Goal: Transaction & Acquisition: Purchase product/service

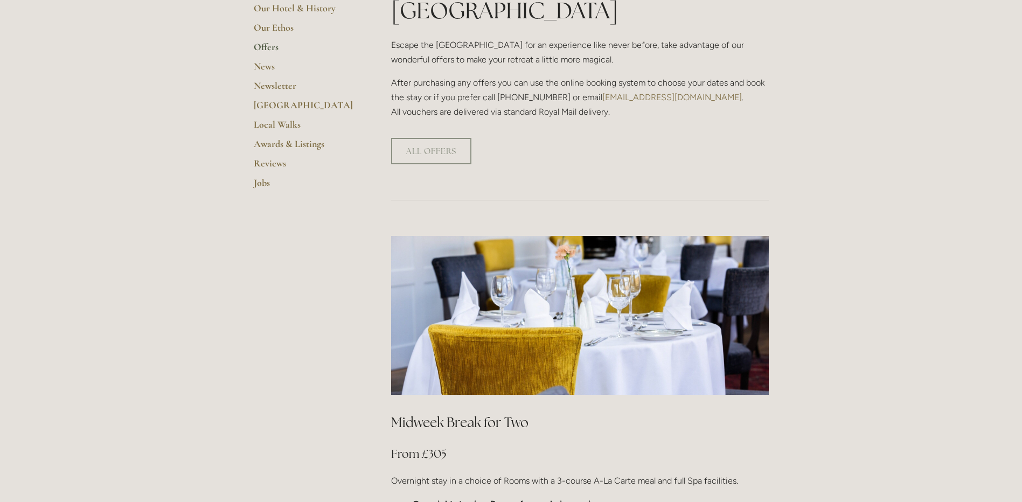
scroll to position [269, 0]
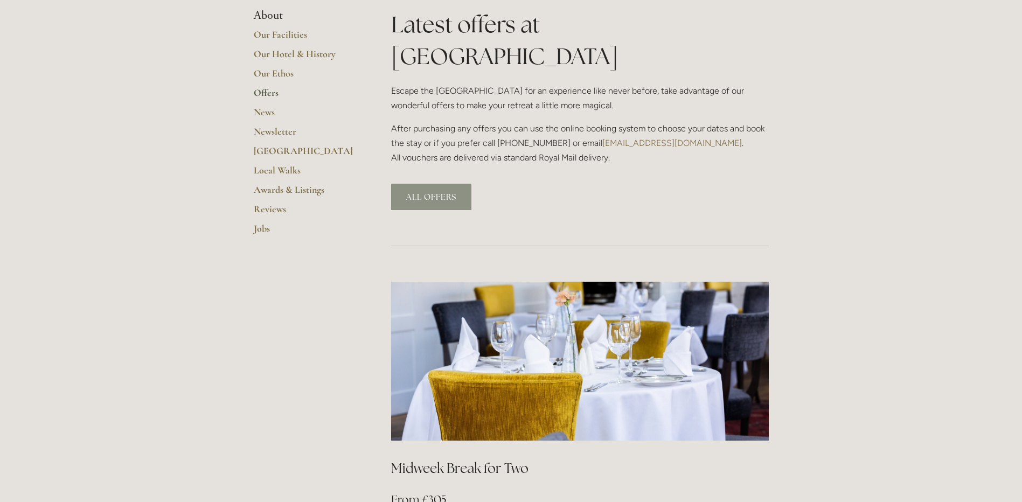
click at [447, 184] on link "ALL OFFERS" at bounding box center [431, 197] width 80 height 26
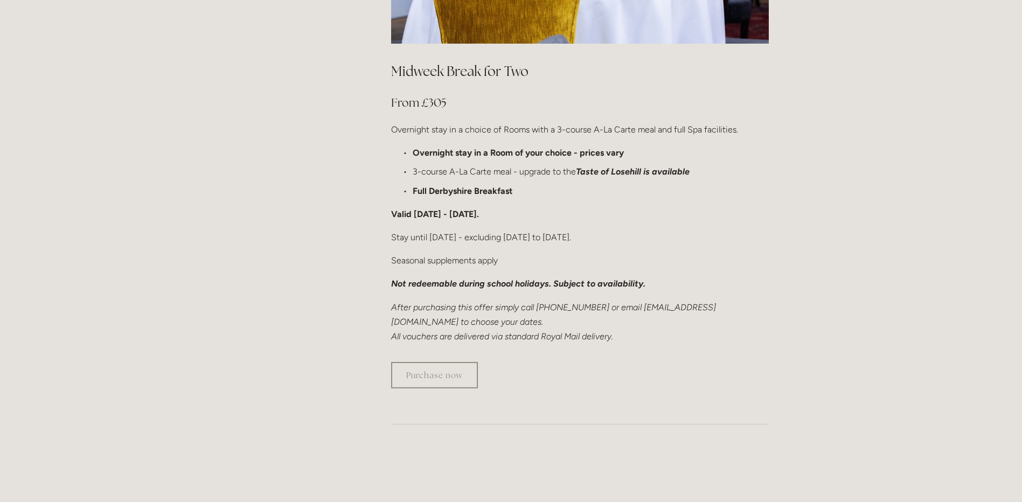
scroll to position [701, 0]
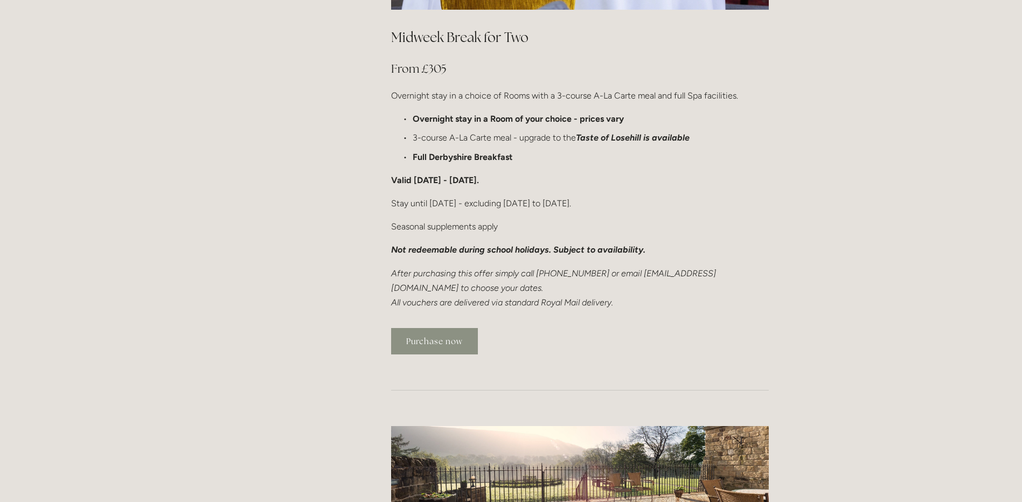
click at [441, 328] on link "Purchase now" at bounding box center [434, 341] width 87 height 26
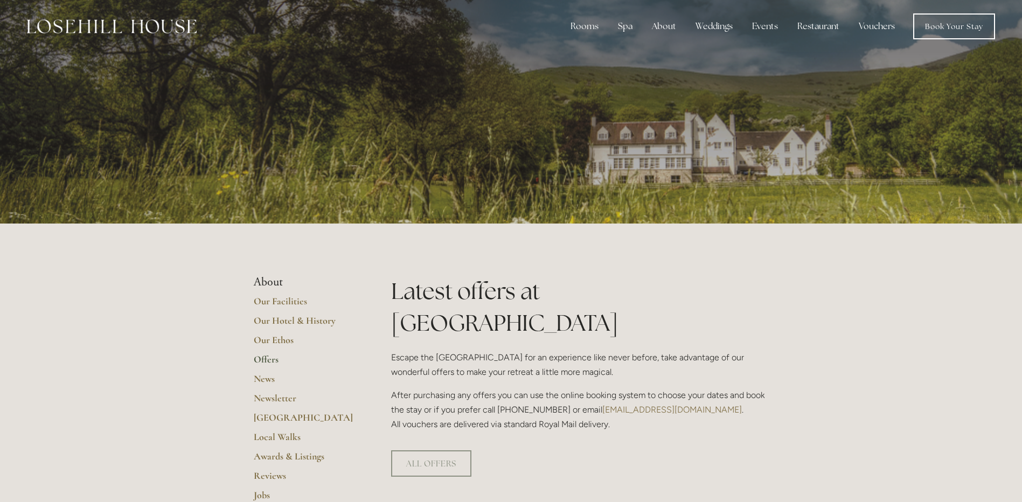
scroll to position [0, 0]
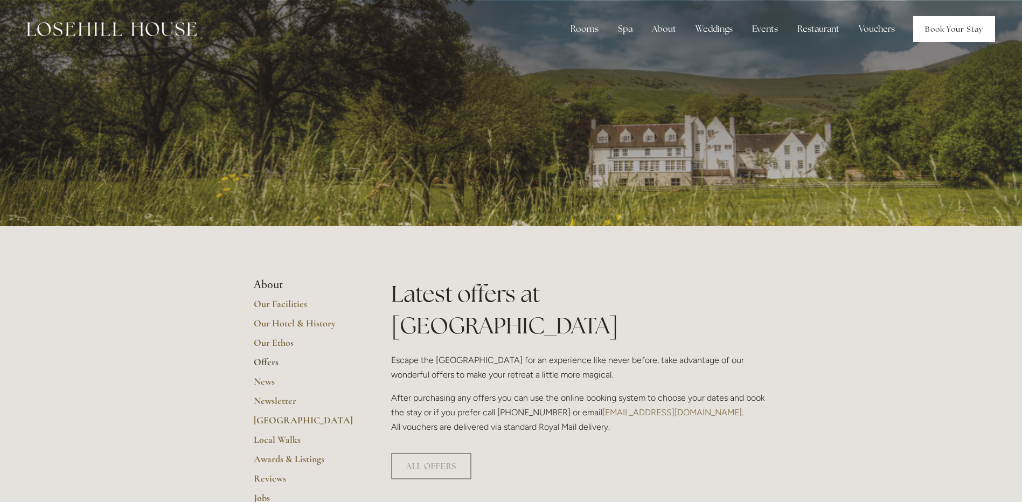
click at [944, 31] on link "Book Your Stay" at bounding box center [954, 29] width 82 height 26
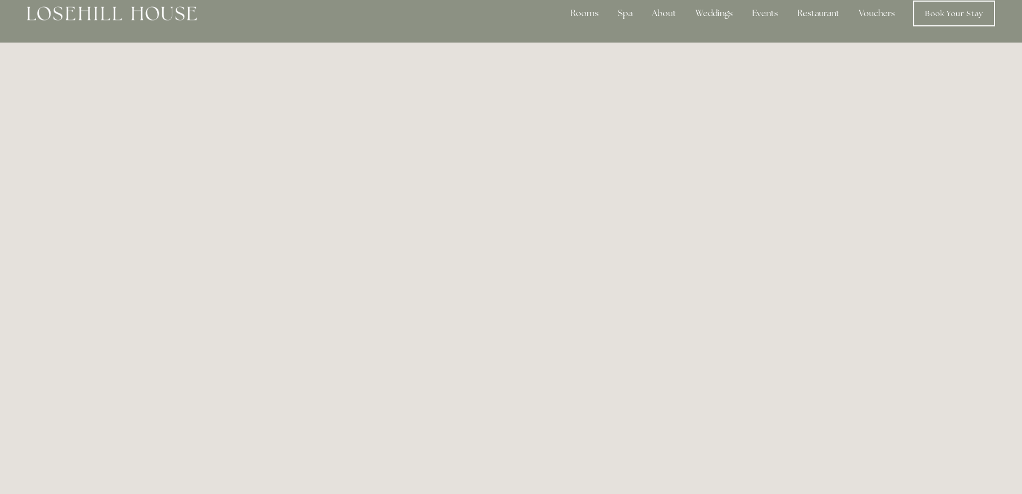
scroll to position [5, 0]
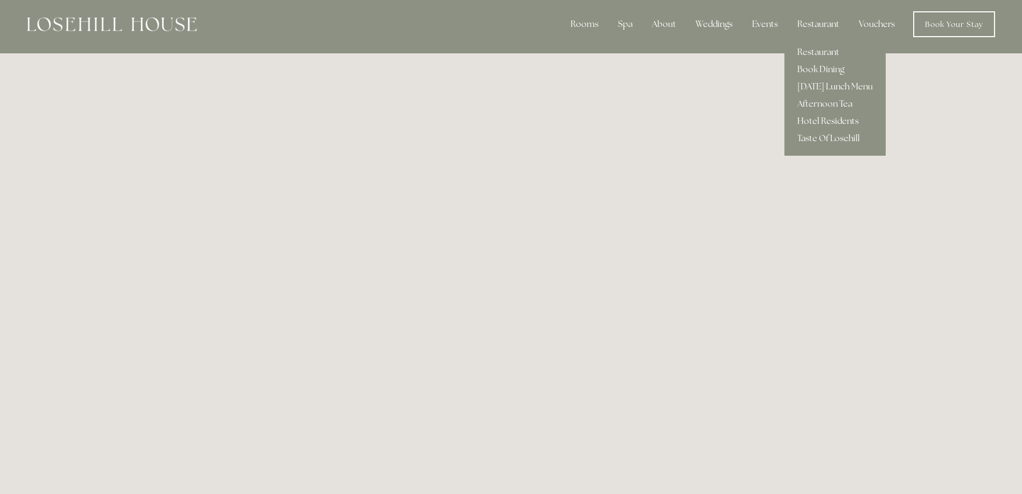
click at [826, 120] on link "Hotel Residents" at bounding box center [835, 121] width 101 height 17
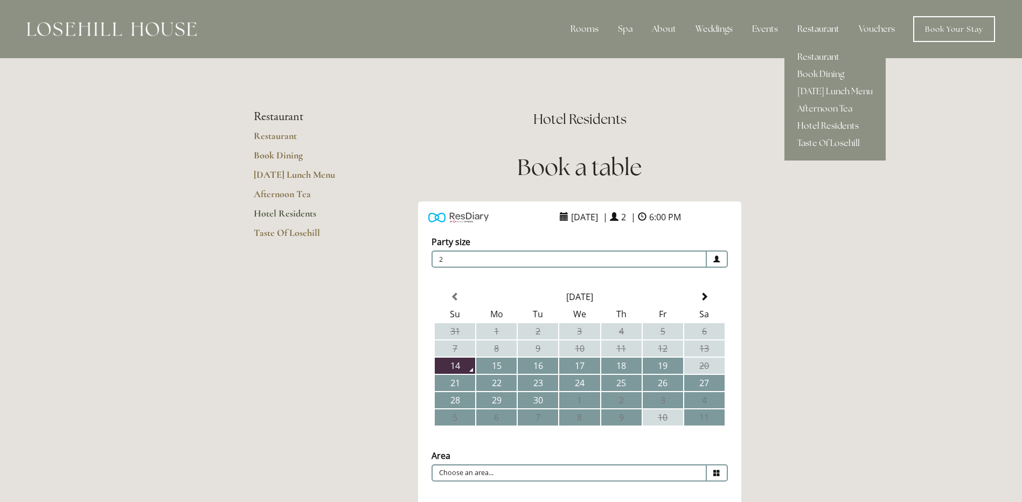
click at [815, 30] on div "Restaurant" at bounding box center [818, 29] width 59 height 22
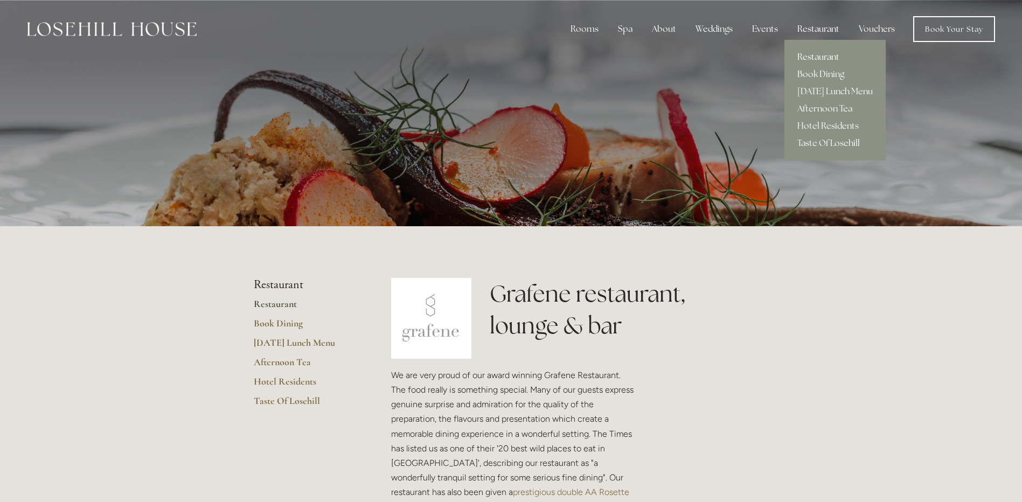
click at [825, 57] on link "Restaurant" at bounding box center [835, 57] width 101 height 17
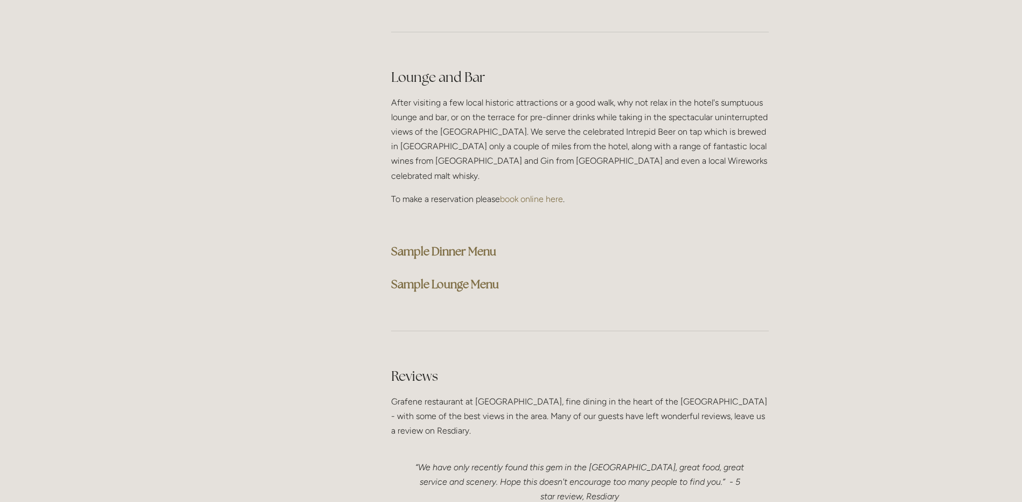
scroll to position [2695, 0]
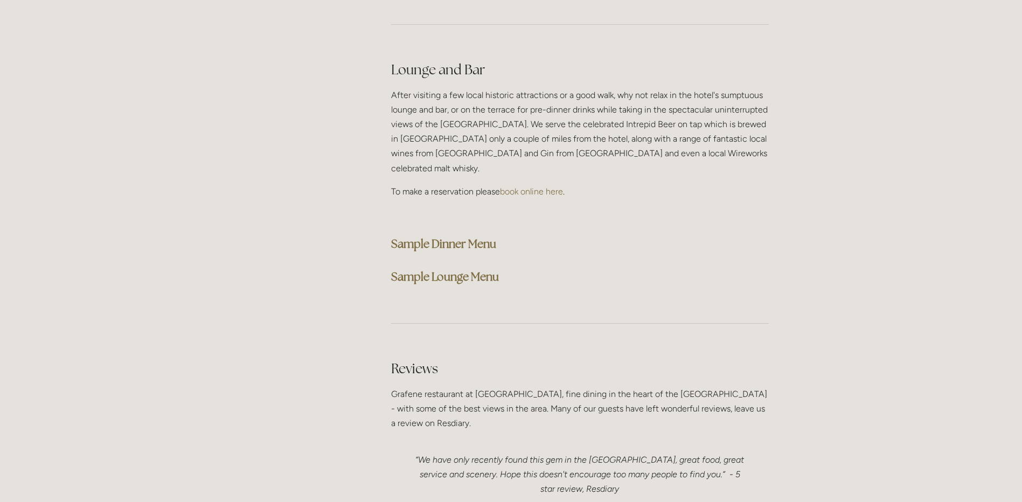
click at [445, 237] on strong "Sample Dinner Menu" at bounding box center [443, 244] width 105 height 15
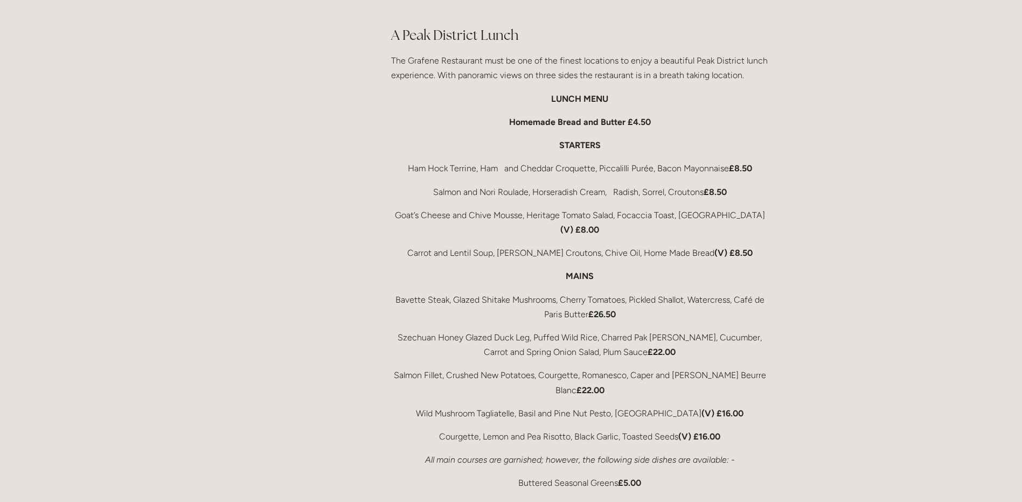
scroll to position [1724, 0]
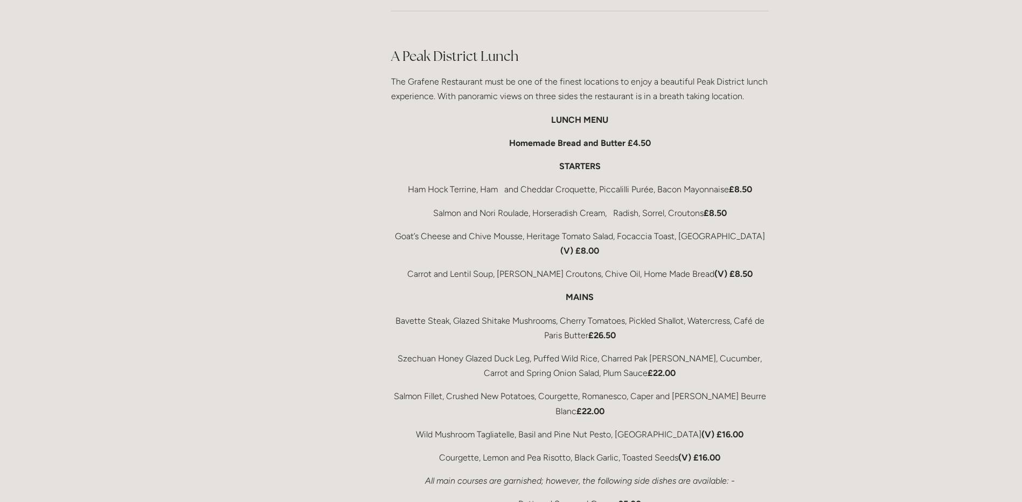
click at [901, 64] on div "Rooms Rooms Your Stay Book a stay Offers Spa" at bounding box center [511, 311] width 1022 height 4071
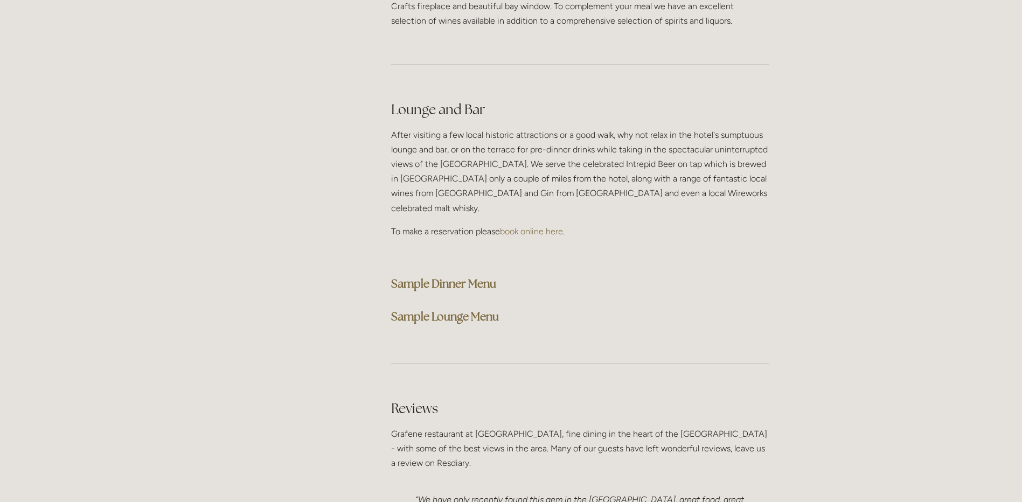
scroll to position [2695, 0]
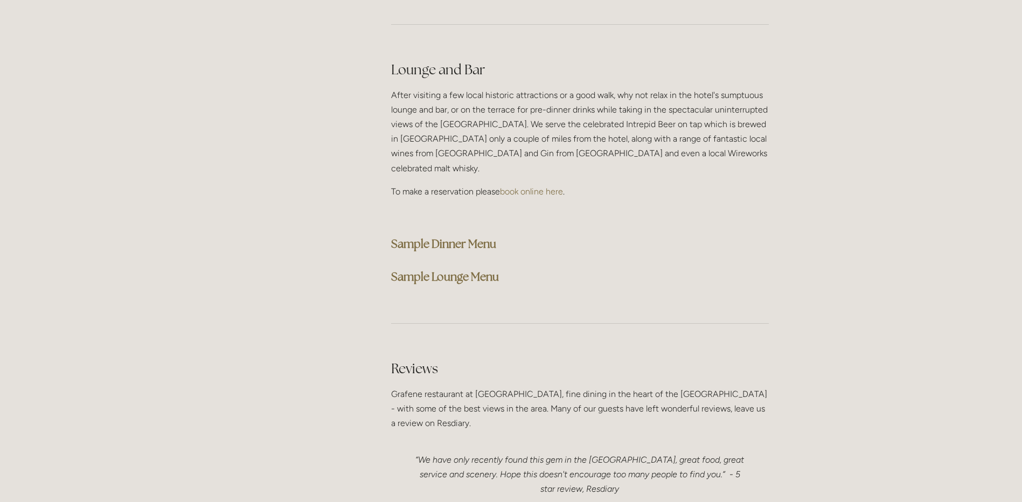
click at [452, 237] on strong "Sample Dinner Menu" at bounding box center [443, 244] width 105 height 15
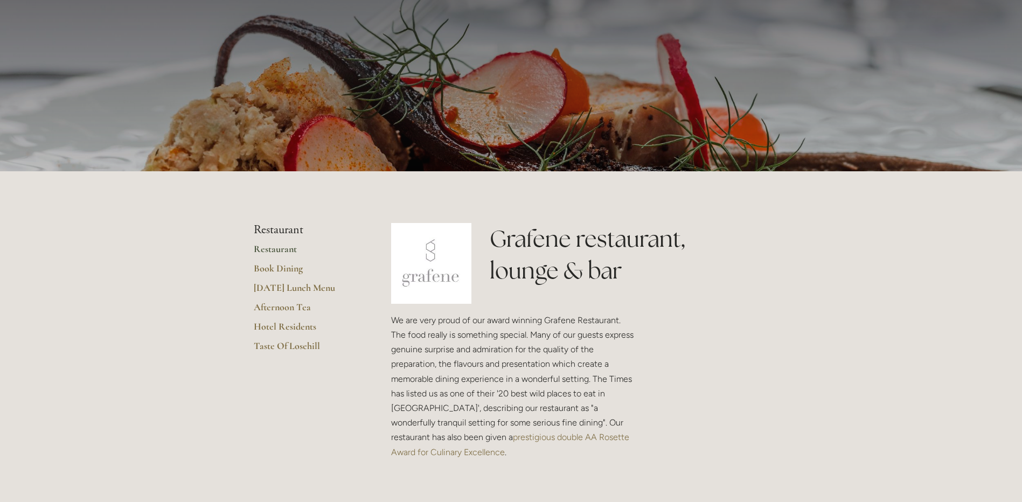
scroll to position [0, 0]
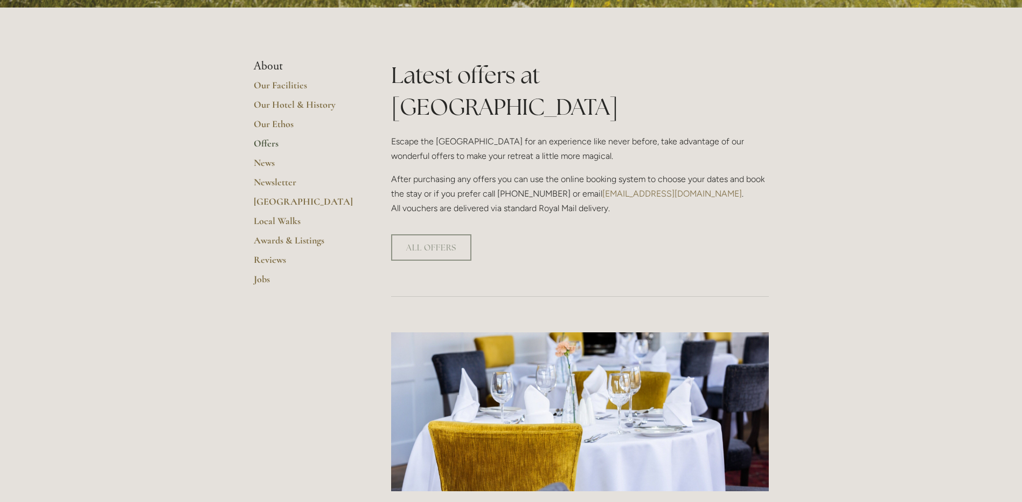
scroll to position [162, 0]
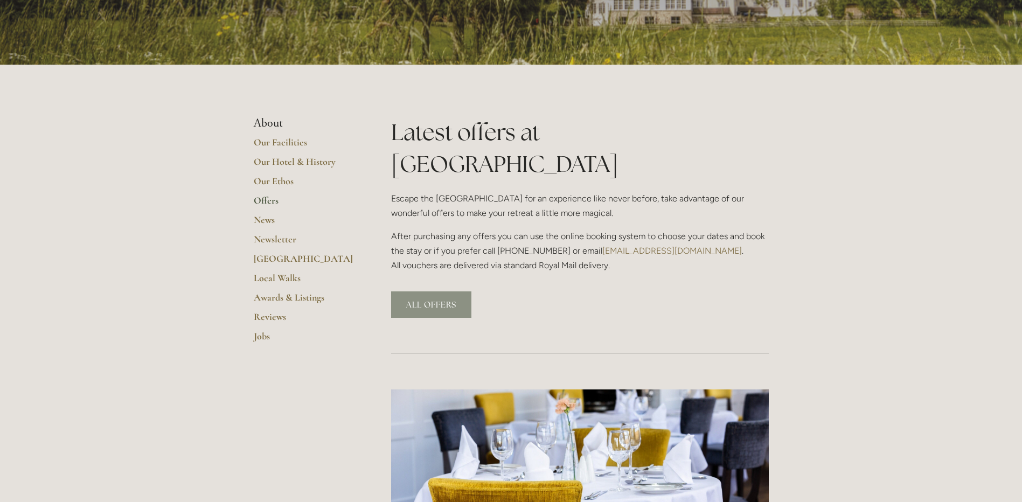
click at [435, 292] on link "ALL OFFERS" at bounding box center [431, 305] width 80 height 26
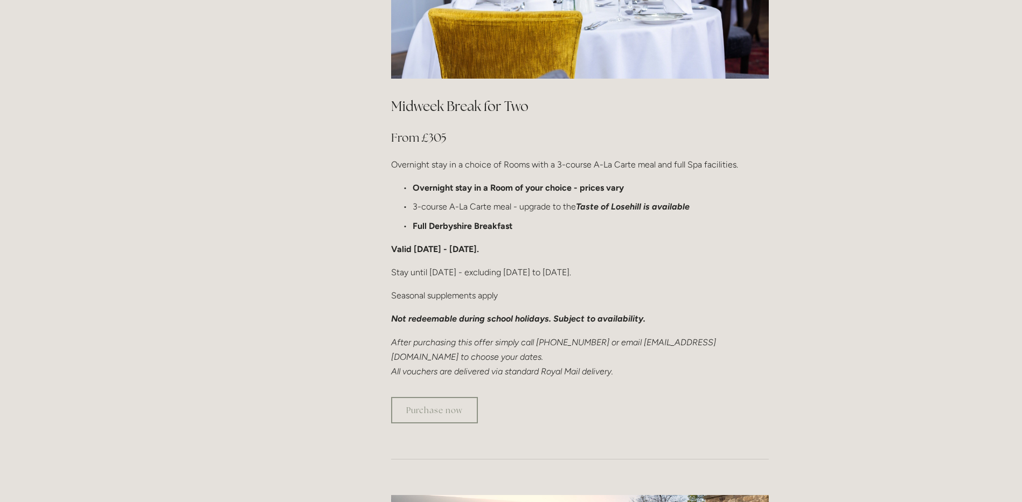
scroll to position [647, 0]
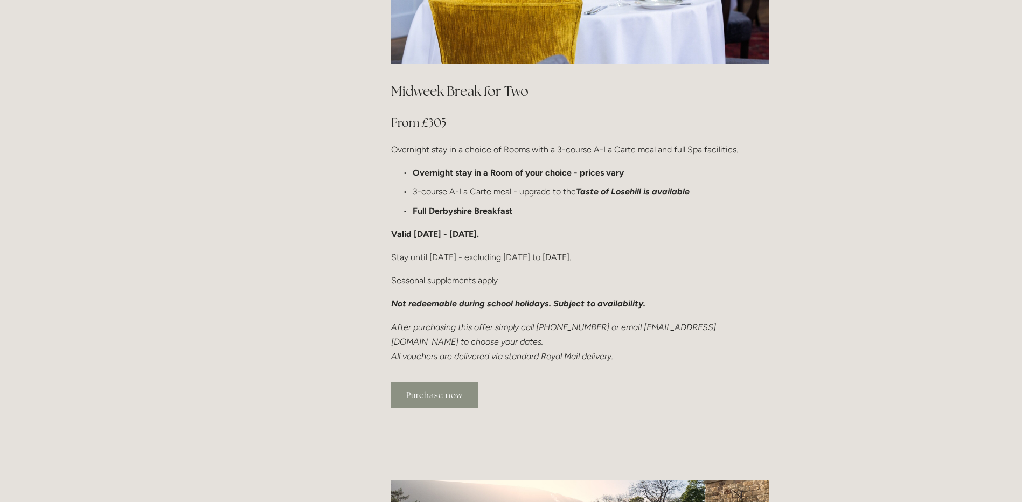
click at [446, 382] on link "Purchase now" at bounding box center [434, 395] width 87 height 26
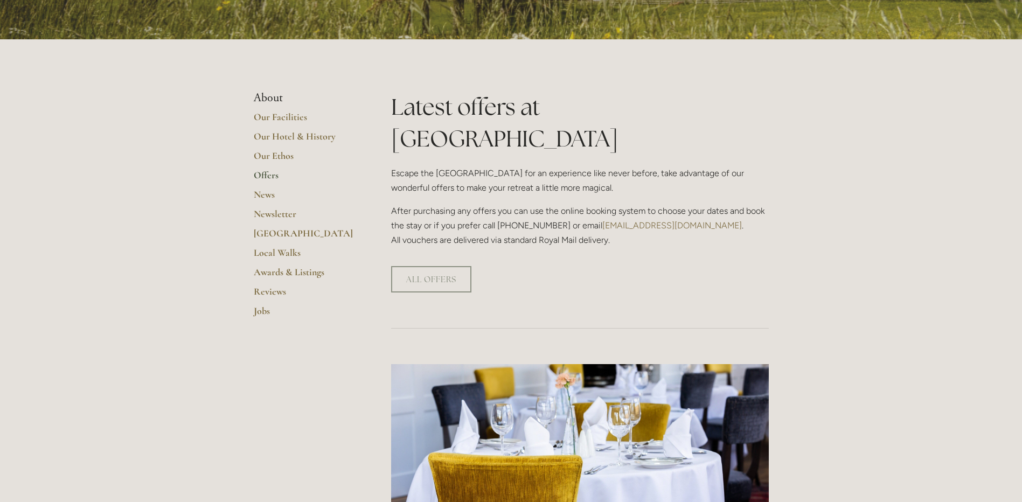
scroll to position [162, 0]
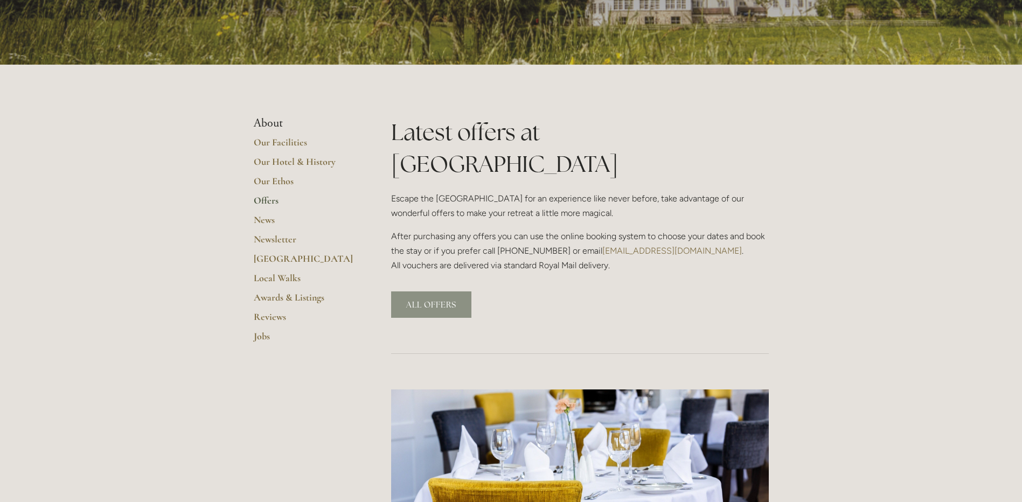
click at [447, 292] on link "ALL OFFERS" at bounding box center [431, 305] width 80 height 26
click at [452, 292] on link "ALL OFFERS" at bounding box center [431, 305] width 80 height 26
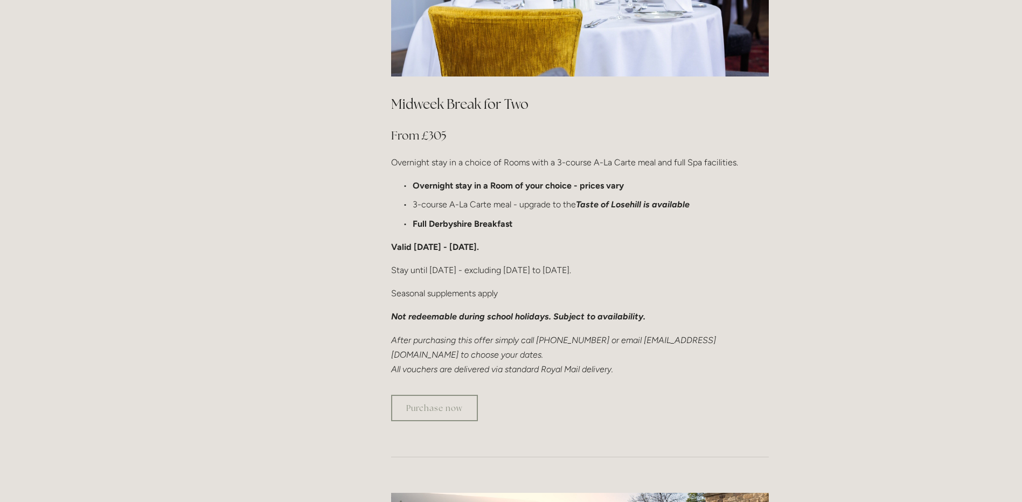
scroll to position [647, 0]
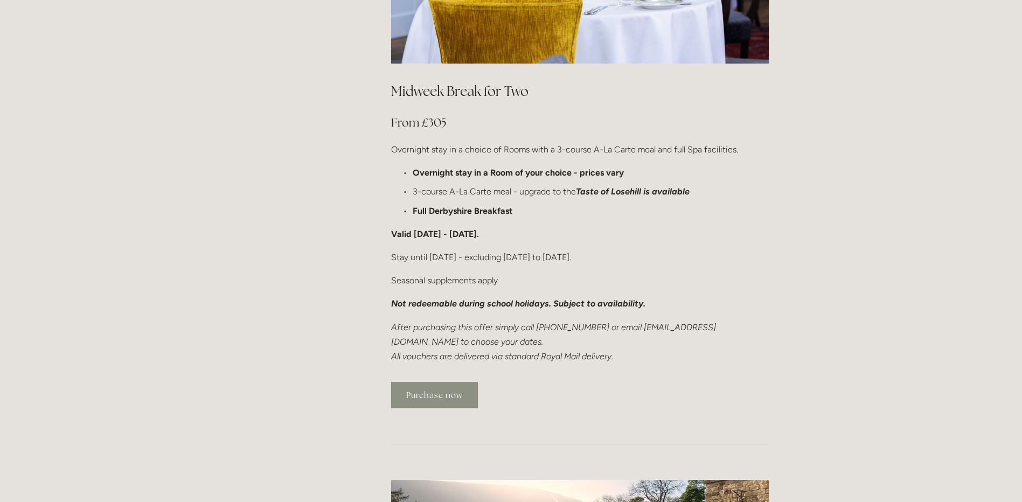
click at [459, 382] on link "Purchase now" at bounding box center [434, 395] width 87 height 26
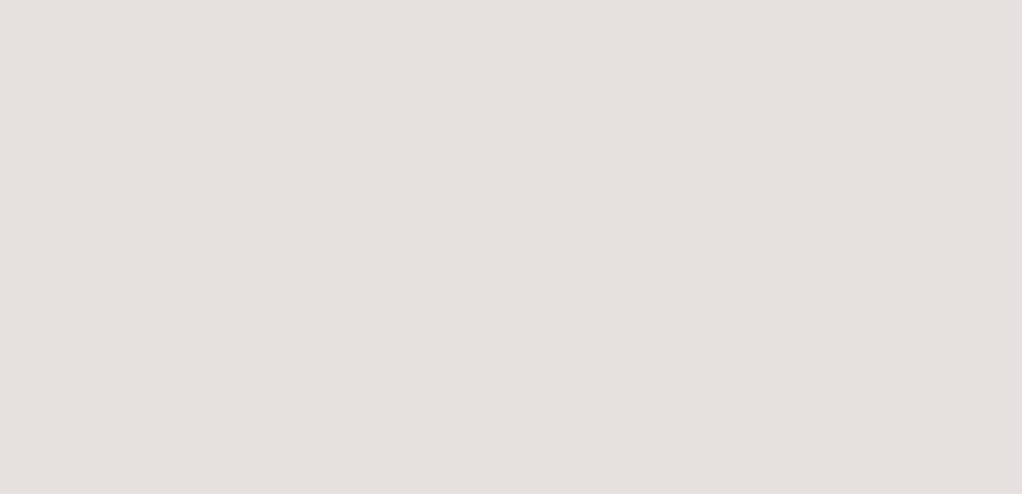
scroll to position [281, 0]
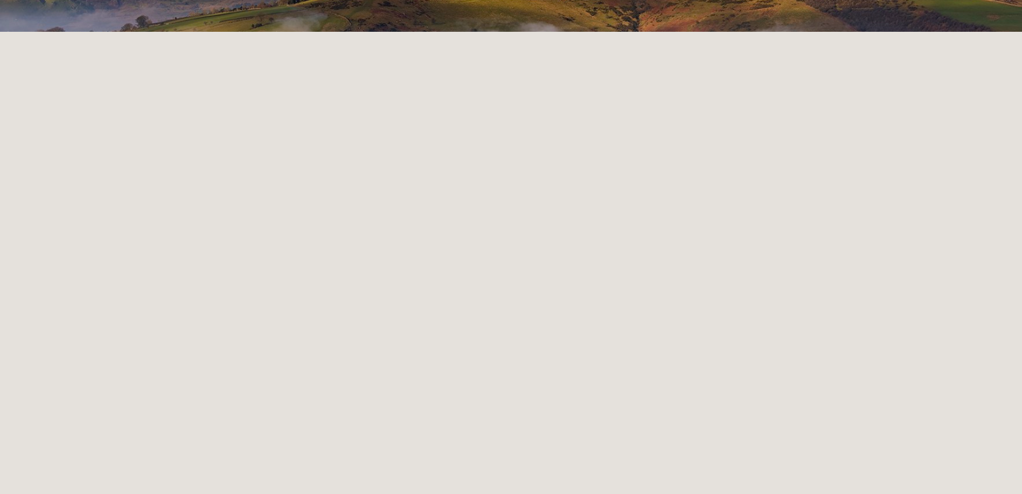
scroll to position [227, 0]
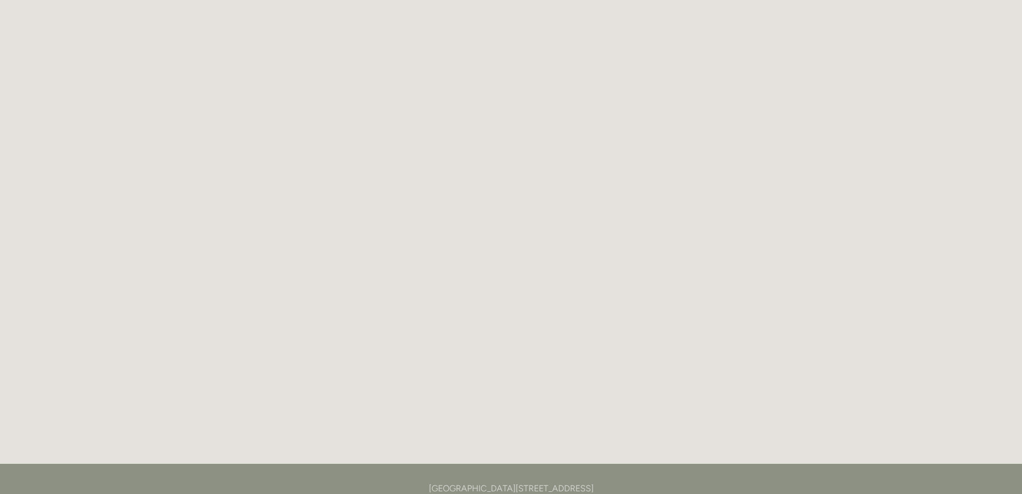
scroll to position [227, 0]
